Goal: Find specific page/section: Find specific page/section

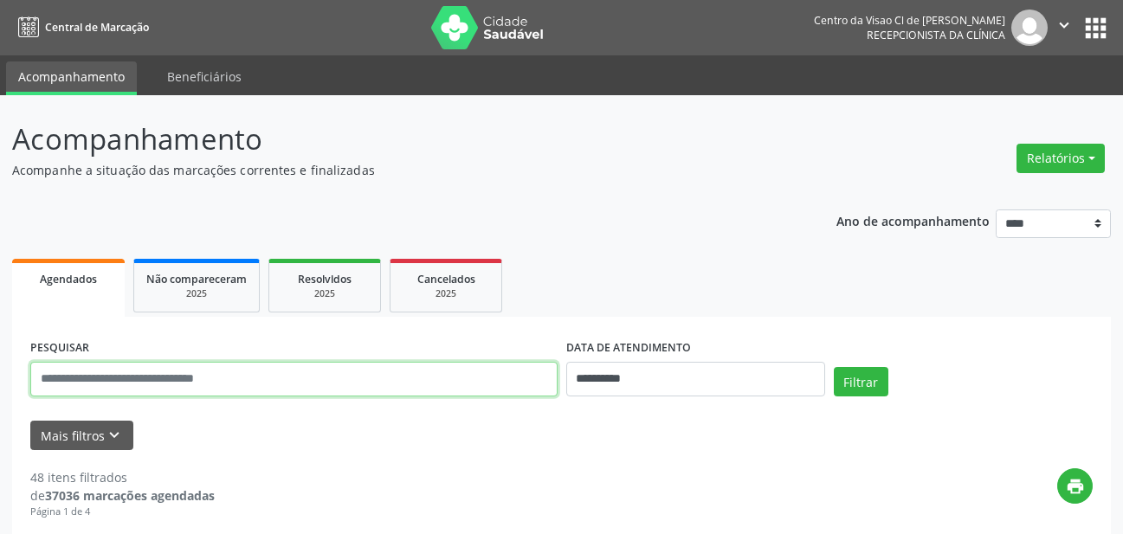
click at [281, 375] on input "text" at bounding box center [293, 379] width 527 height 35
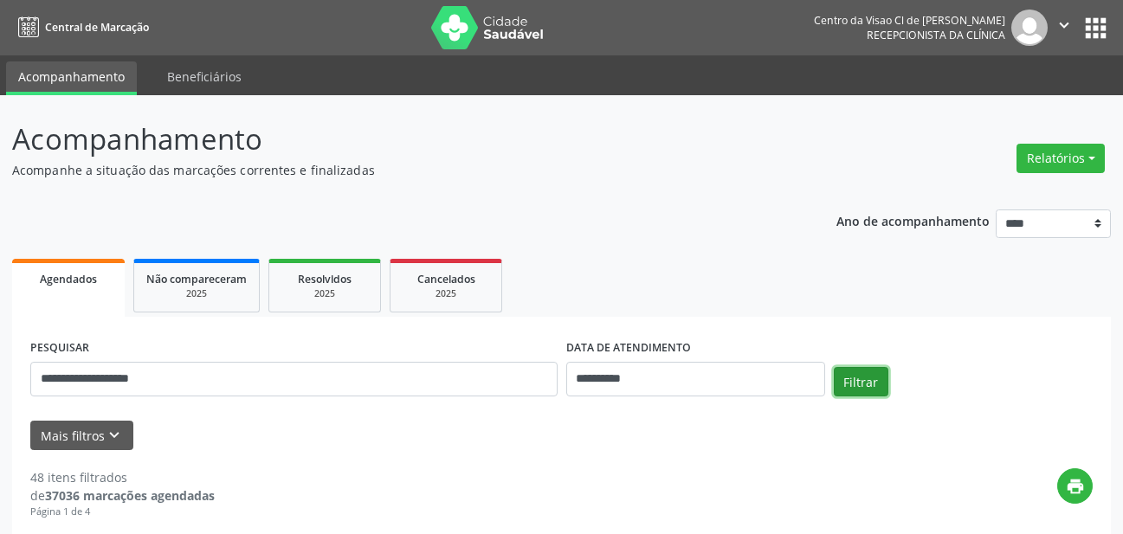
click at [872, 379] on button "Filtrar" at bounding box center [861, 381] width 55 height 29
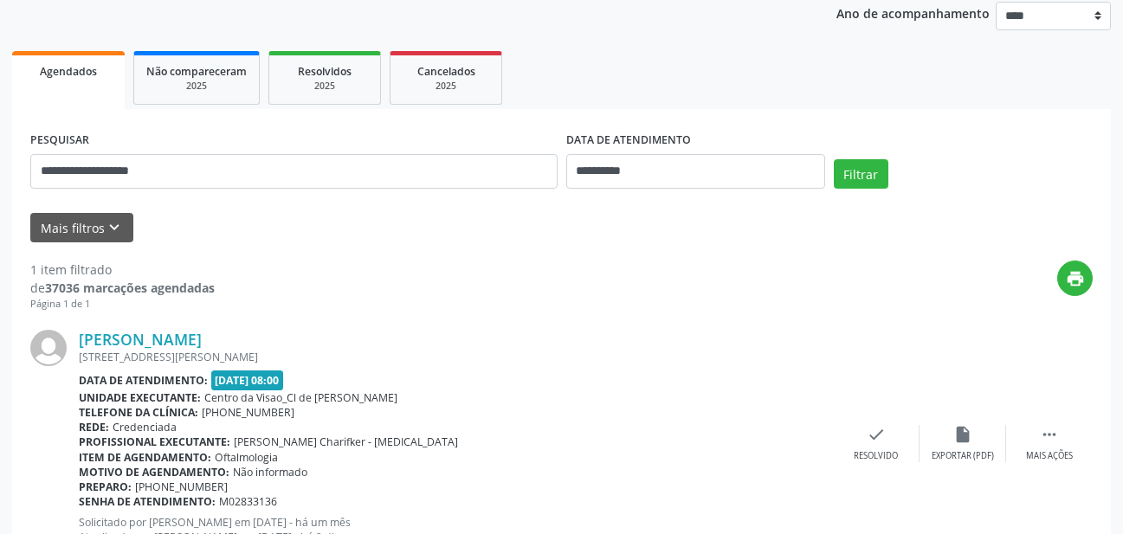
scroll to position [260, 0]
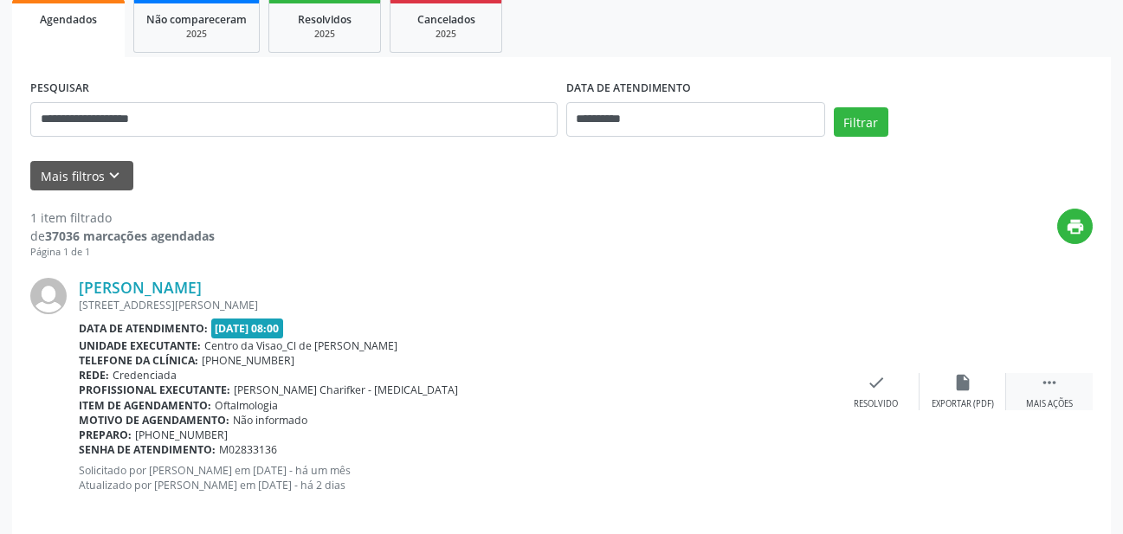
click at [1057, 391] on icon "" at bounding box center [1049, 382] width 19 height 19
click at [800, 385] on div "print Imprimir" at bounding box center [790, 391] width 87 height 37
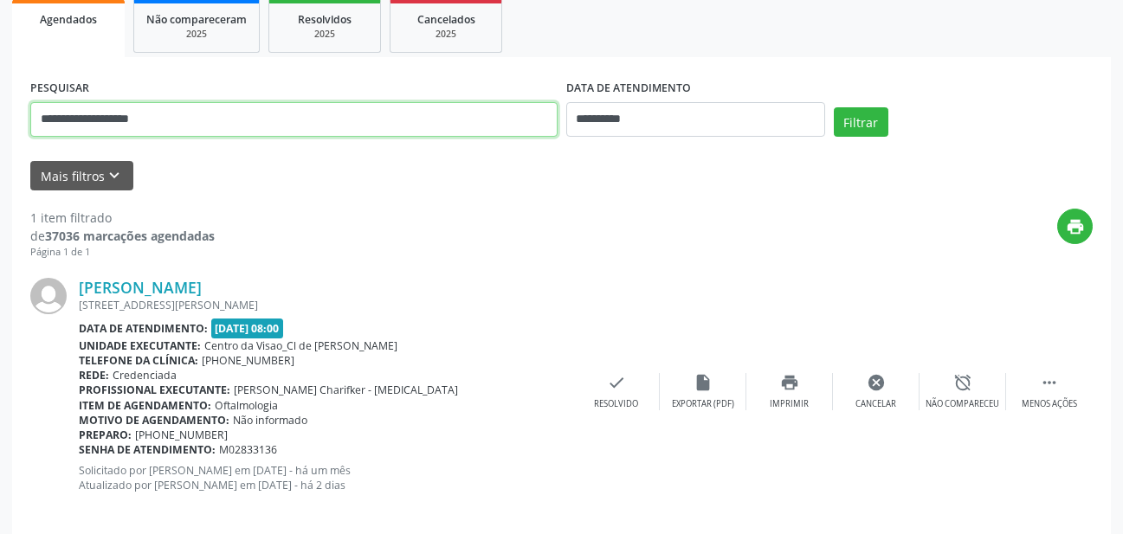
click at [240, 112] on input "**********" at bounding box center [293, 119] width 527 height 35
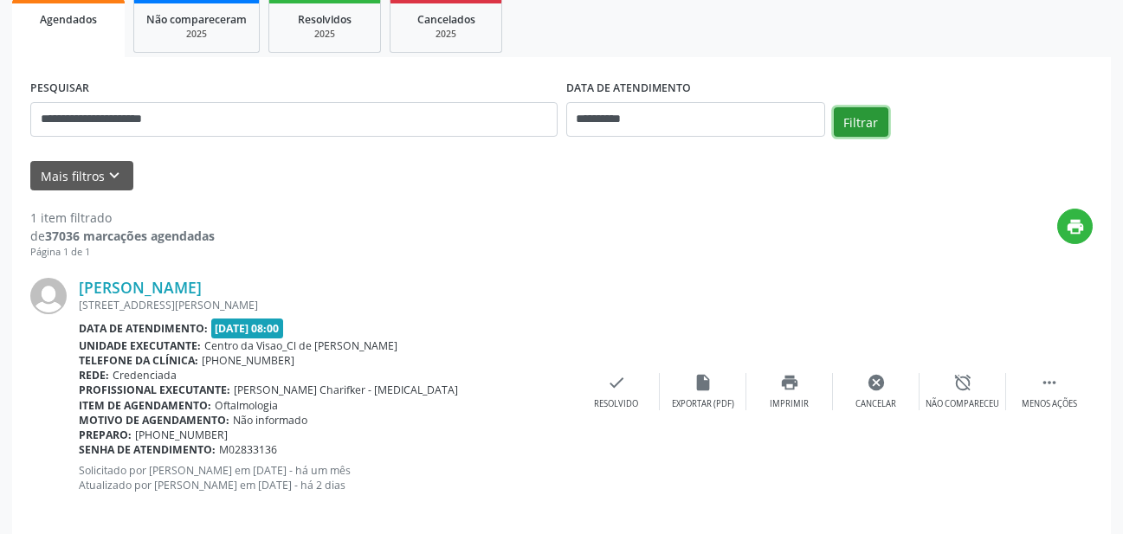
drag, startPoint x: 872, startPoint y: 126, endPoint x: 822, endPoint y: 154, distance: 57.8
click at [872, 126] on button "Filtrar" at bounding box center [861, 121] width 55 height 29
click at [1057, 383] on icon "" at bounding box center [1049, 382] width 19 height 19
click at [792, 388] on icon "print" at bounding box center [789, 382] width 19 height 19
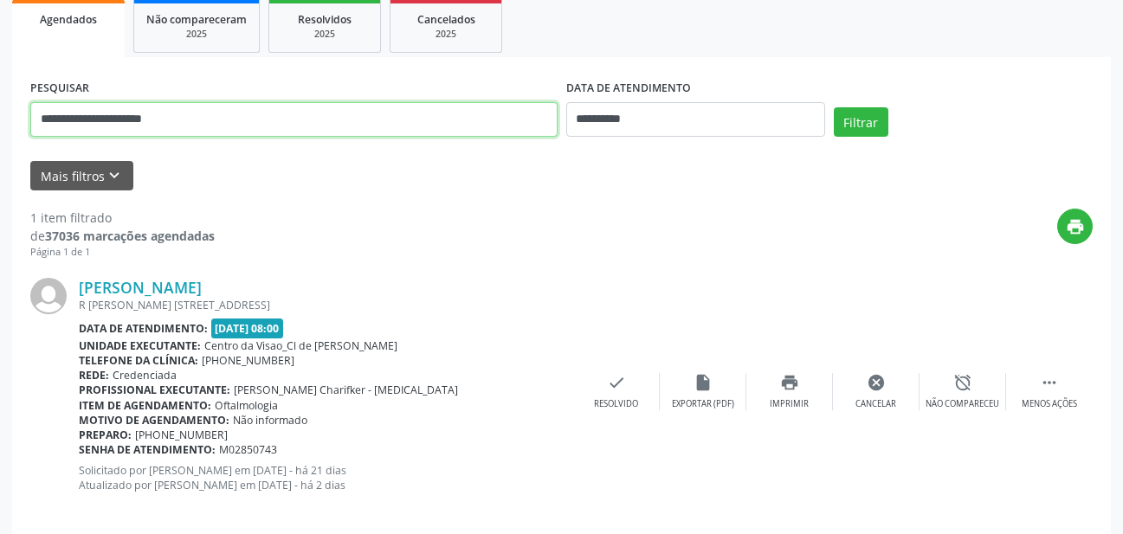
click at [275, 129] on input "**********" at bounding box center [293, 119] width 527 height 35
type input "**********"
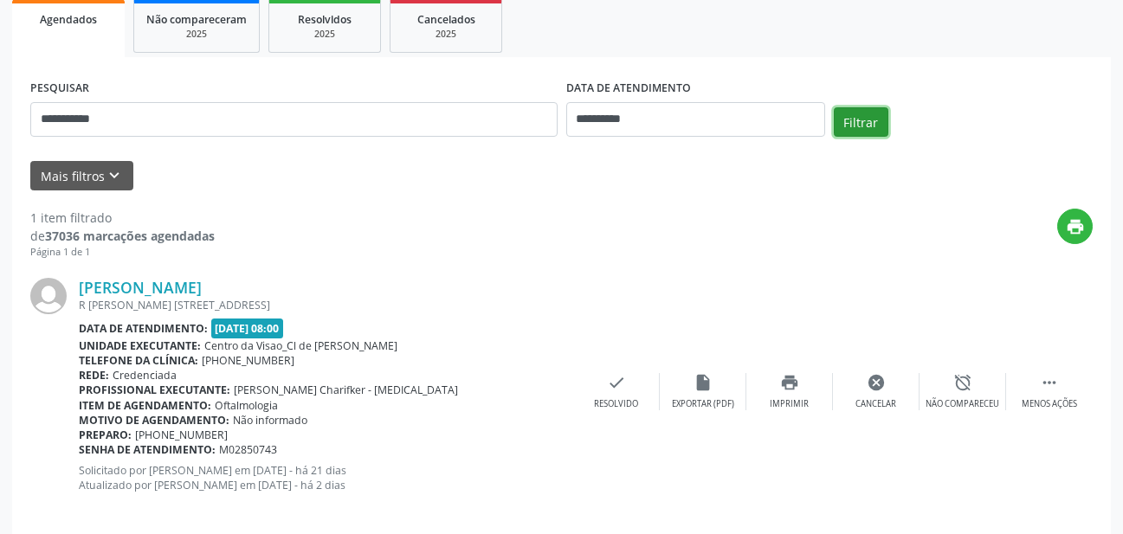
click at [863, 123] on button "Filtrar" at bounding box center [861, 121] width 55 height 29
click at [1058, 393] on div " Mais ações" at bounding box center [1049, 391] width 87 height 37
click at [796, 387] on icon "print" at bounding box center [789, 382] width 19 height 19
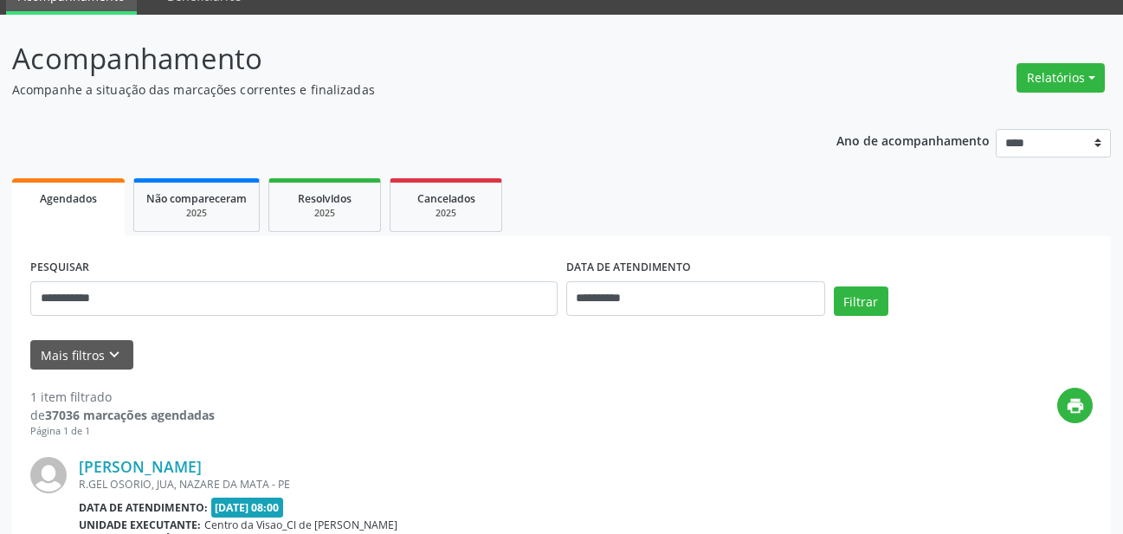
scroll to position [0, 0]
